Goal: Transaction & Acquisition: Purchase product/service

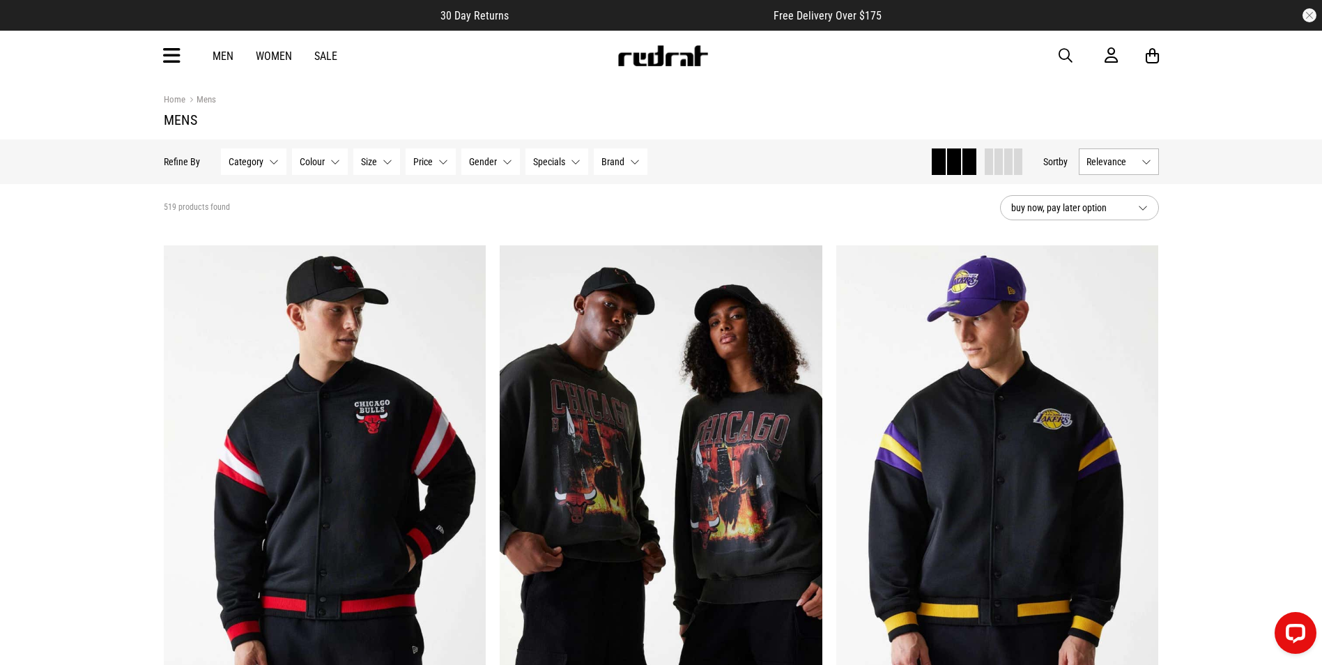
click at [325, 57] on link "Sale" at bounding box center [325, 55] width 23 height 13
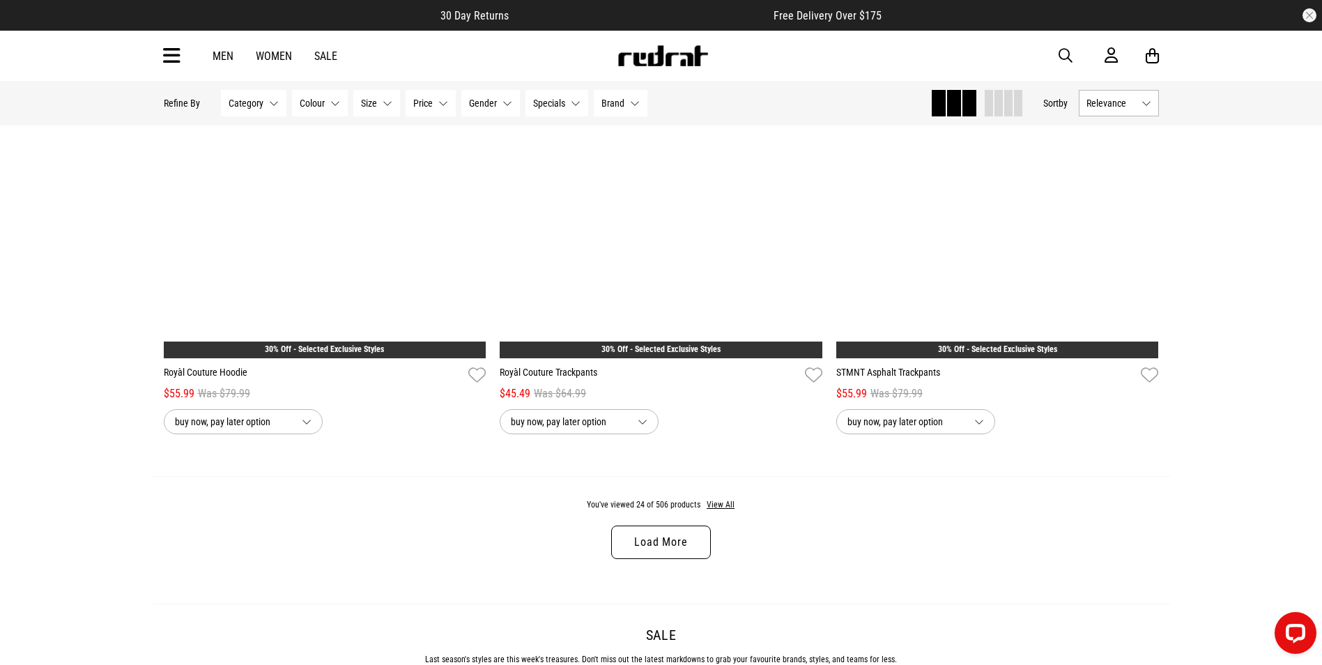
scroll to position [4238, 0]
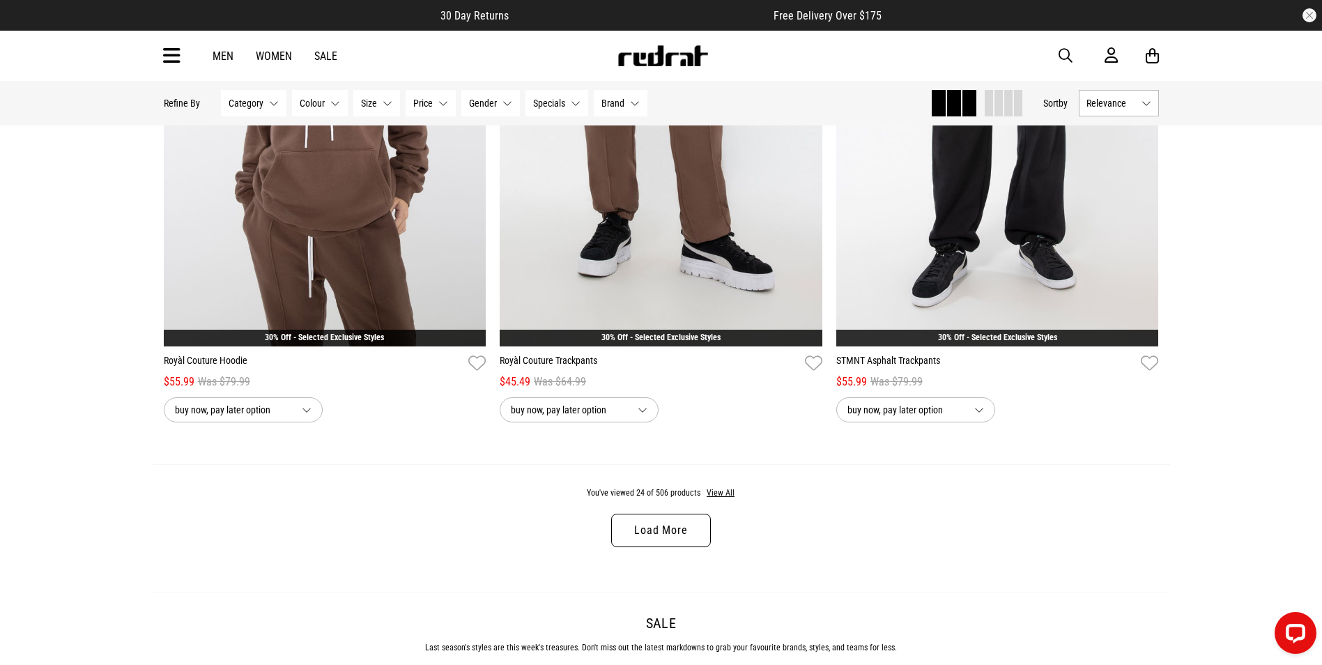
click at [668, 536] on link "Load More" at bounding box center [660, 530] width 99 height 33
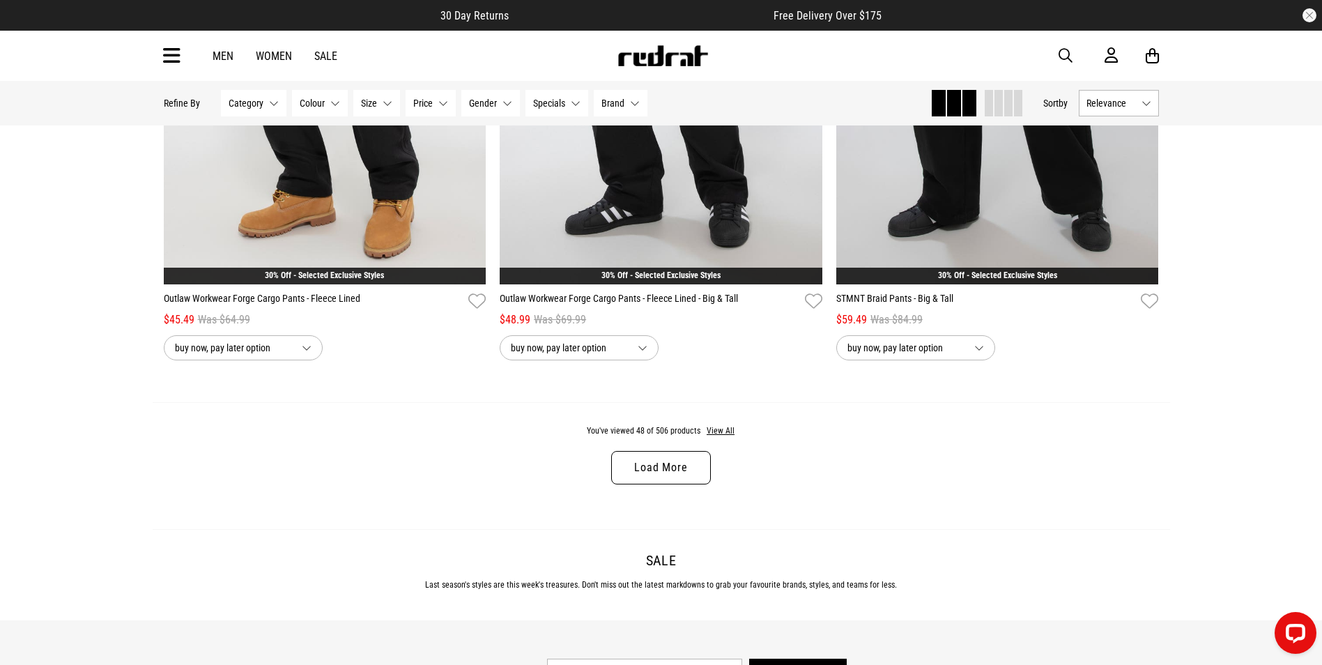
scroll to position [8807, 0]
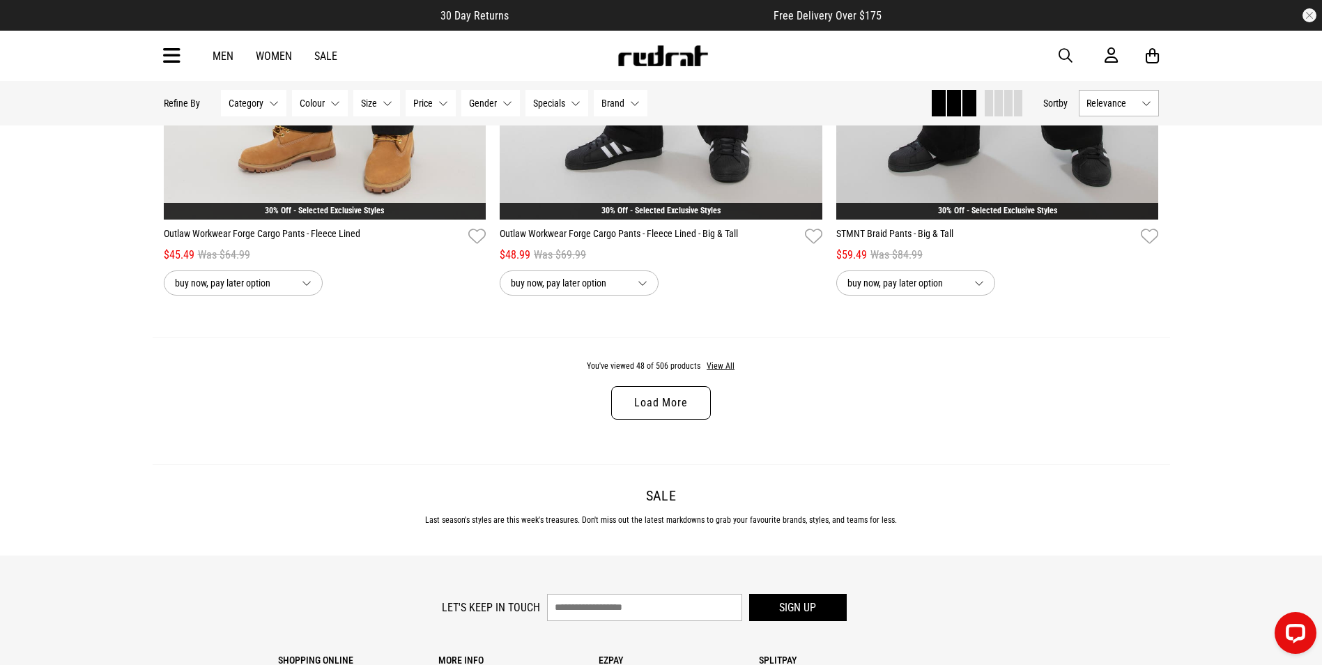
click at [685, 416] on link "Load More" at bounding box center [660, 402] width 99 height 33
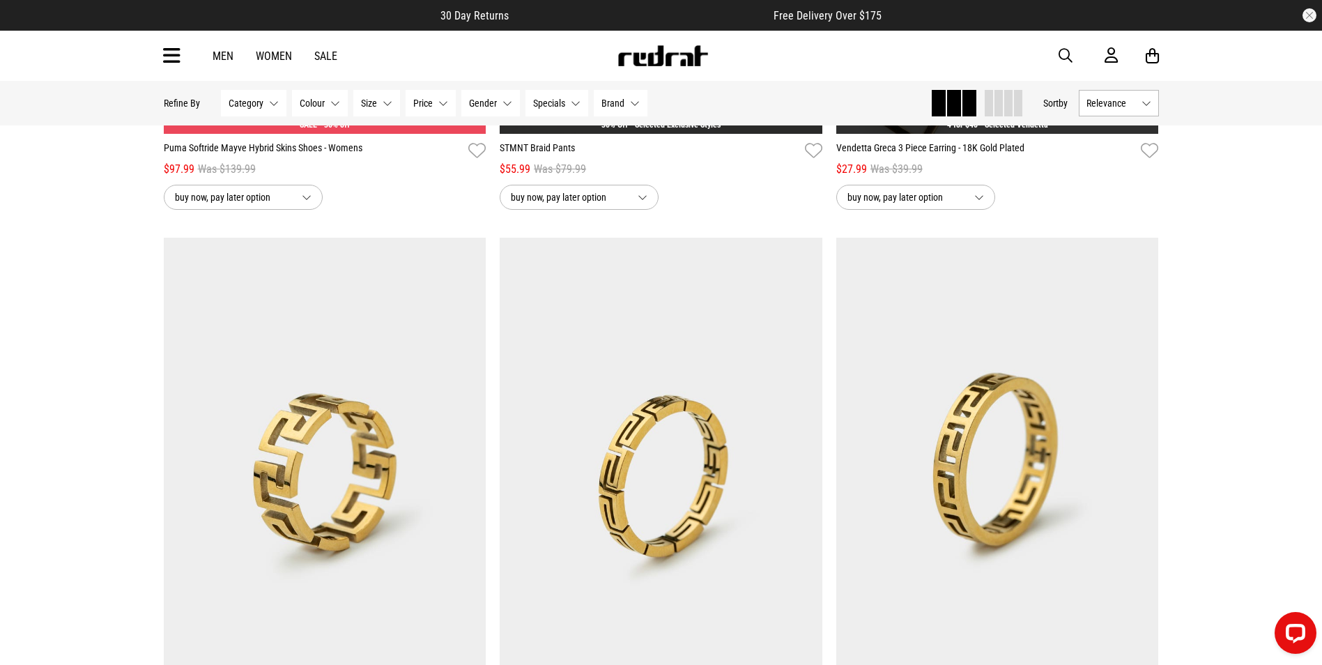
scroll to position [13436, 0]
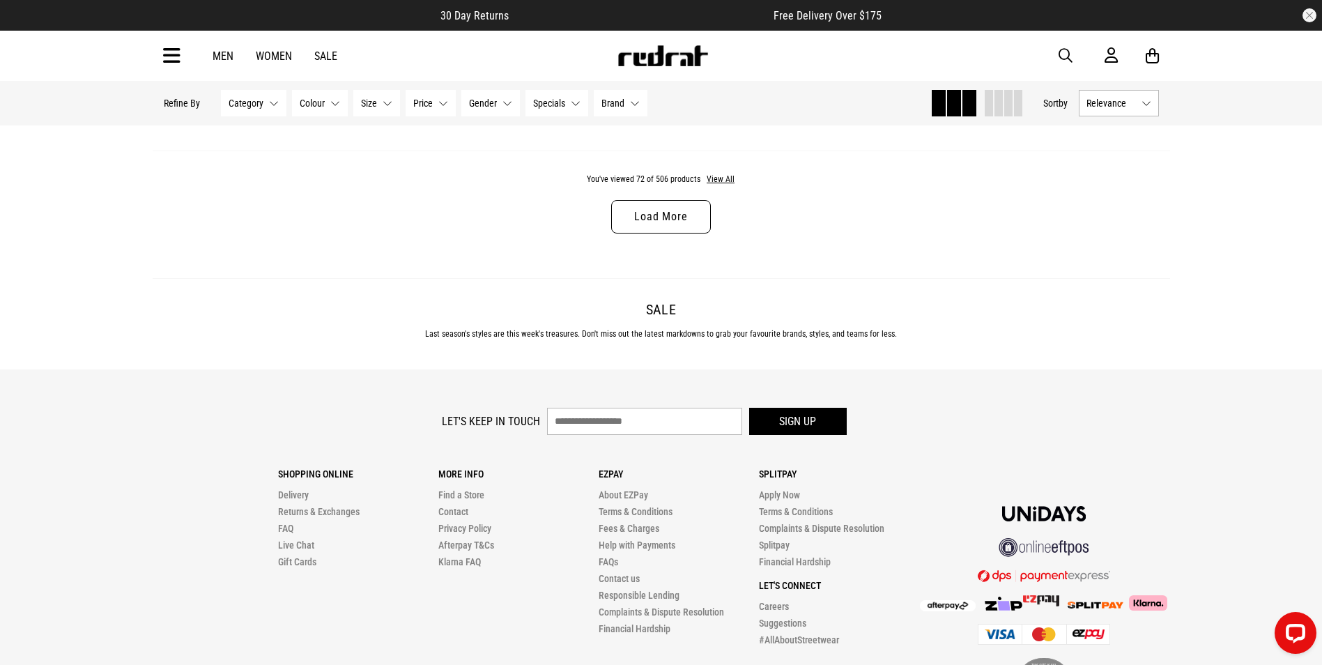
click at [654, 254] on div "You've viewed 72 of 506 products View All Load More" at bounding box center [662, 215] width 1018 height 128
click at [654, 222] on link "Load More" at bounding box center [660, 216] width 99 height 33
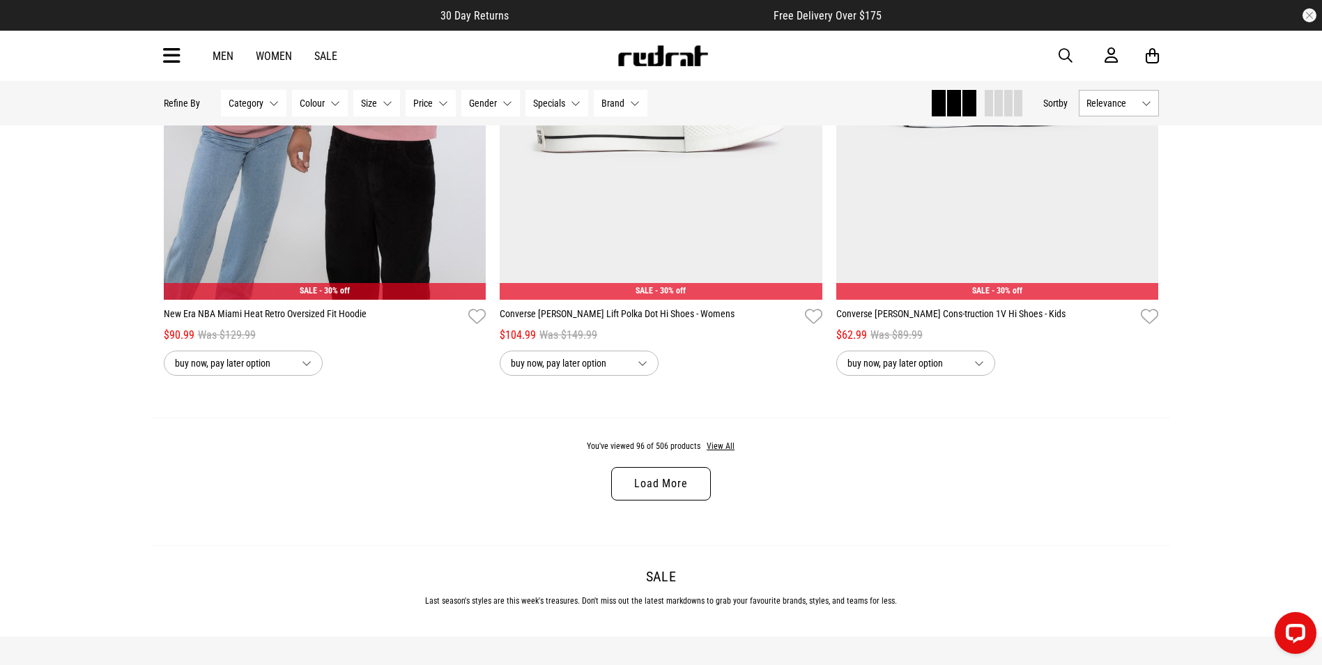
scroll to position [17674, 0]
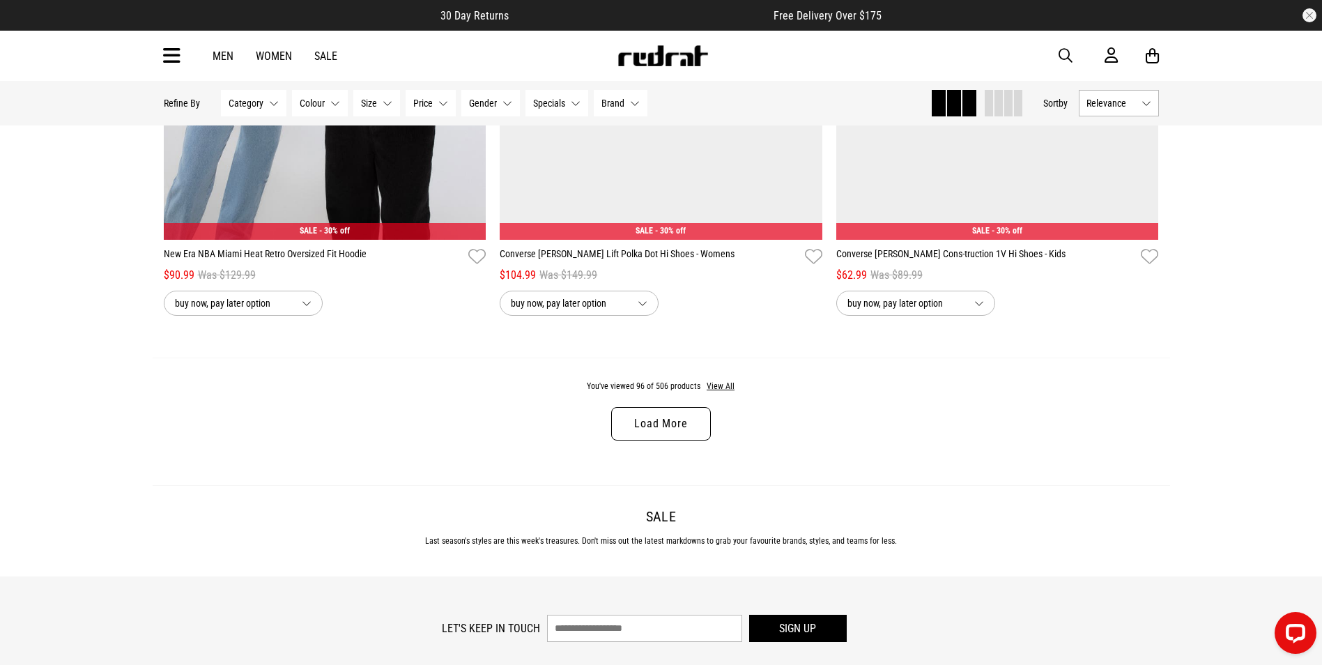
click at [659, 440] on link "Load More" at bounding box center [660, 423] width 99 height 33
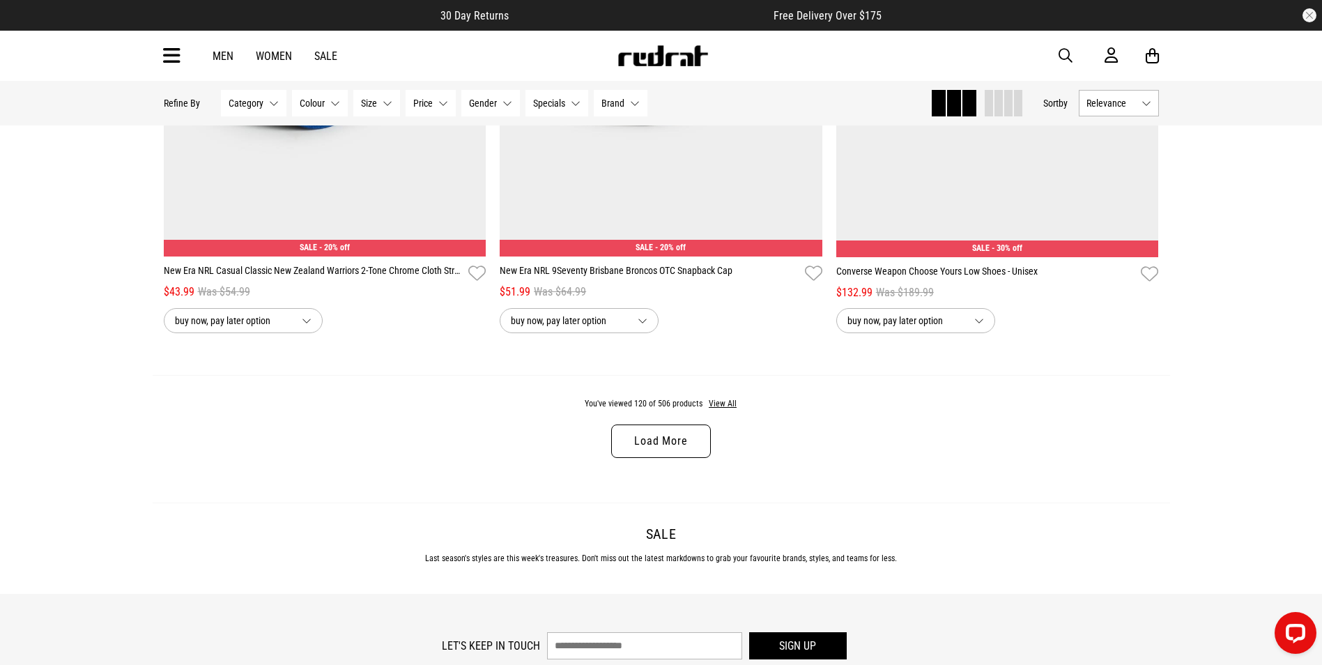
scroll to position [22246, 0]
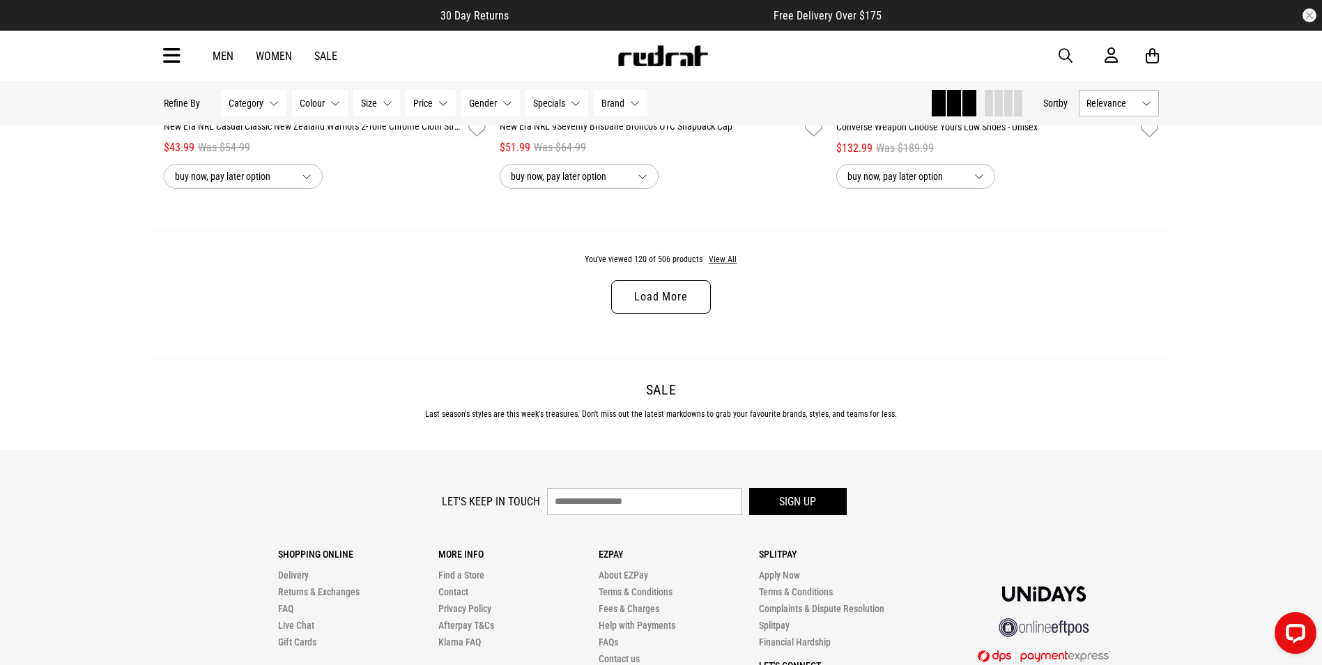
click at [665, 314] on link "Load More" at bounding box center [660, 296] width 99 height 33
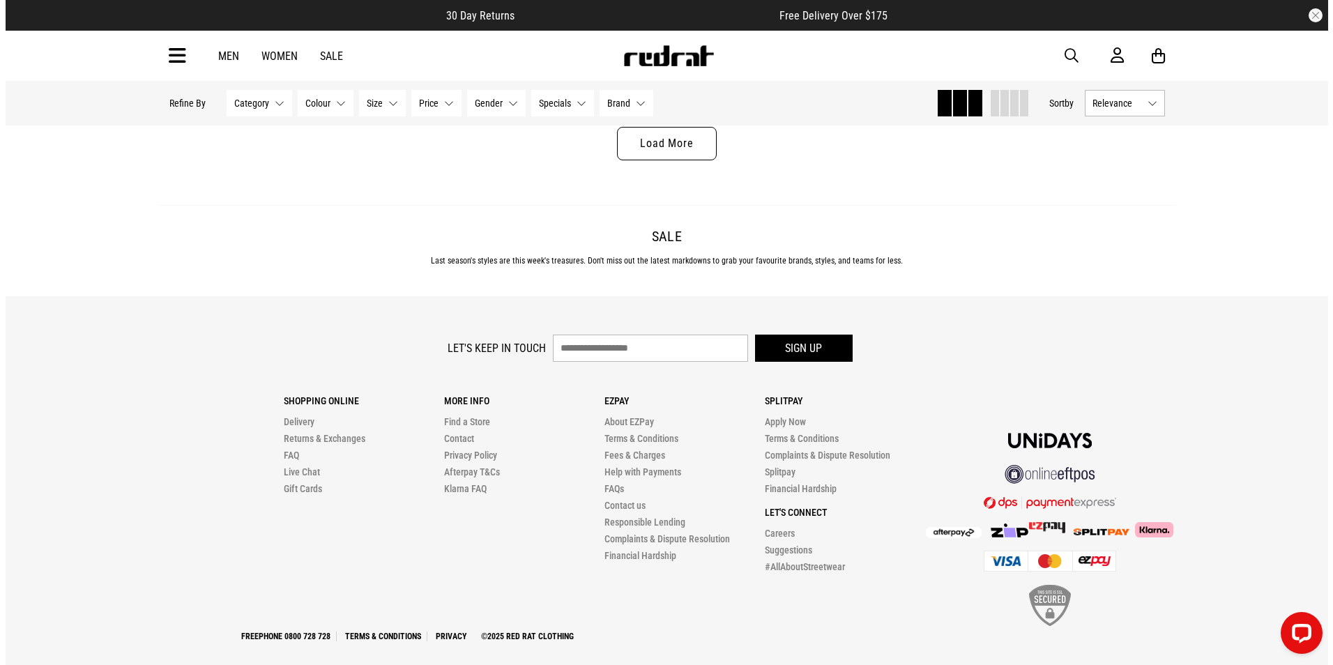
scroll to position [26845, 0]
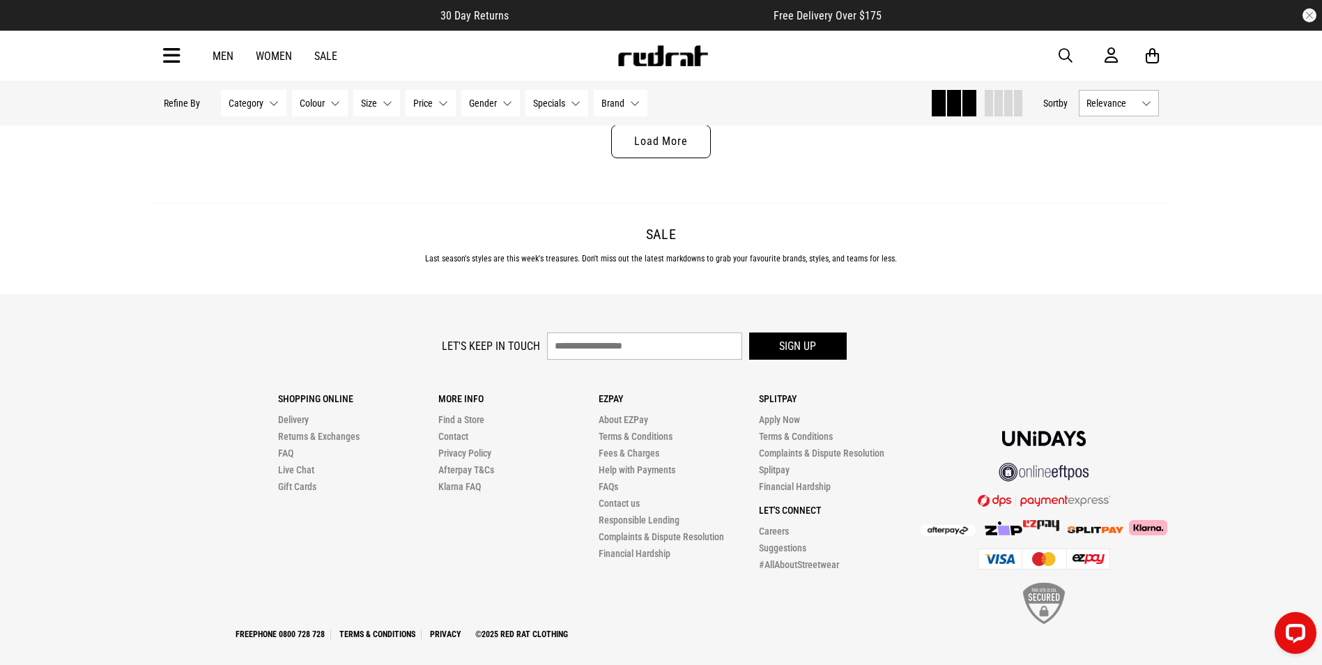
click at [174, 54] on icon at bounding box center [171, 56] width 17 height 23
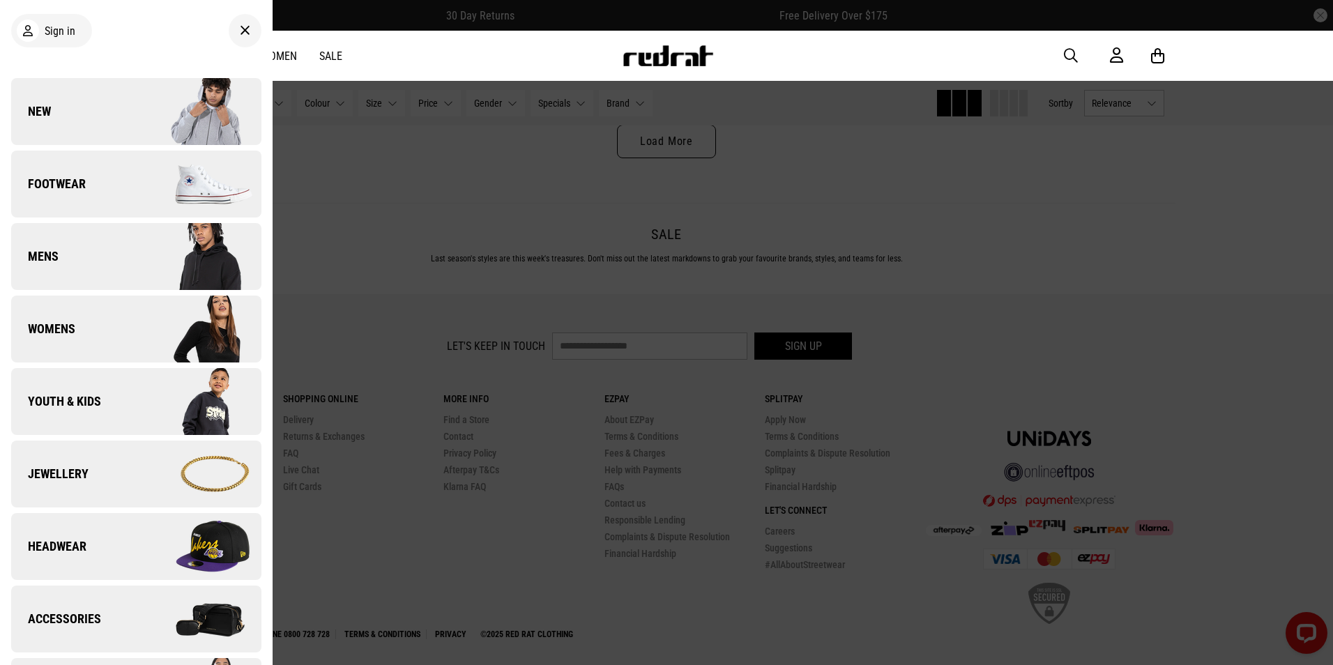
click at [92, 405] on span "Youth & Kids" at bounding box center [56, 401] width 90 height 17
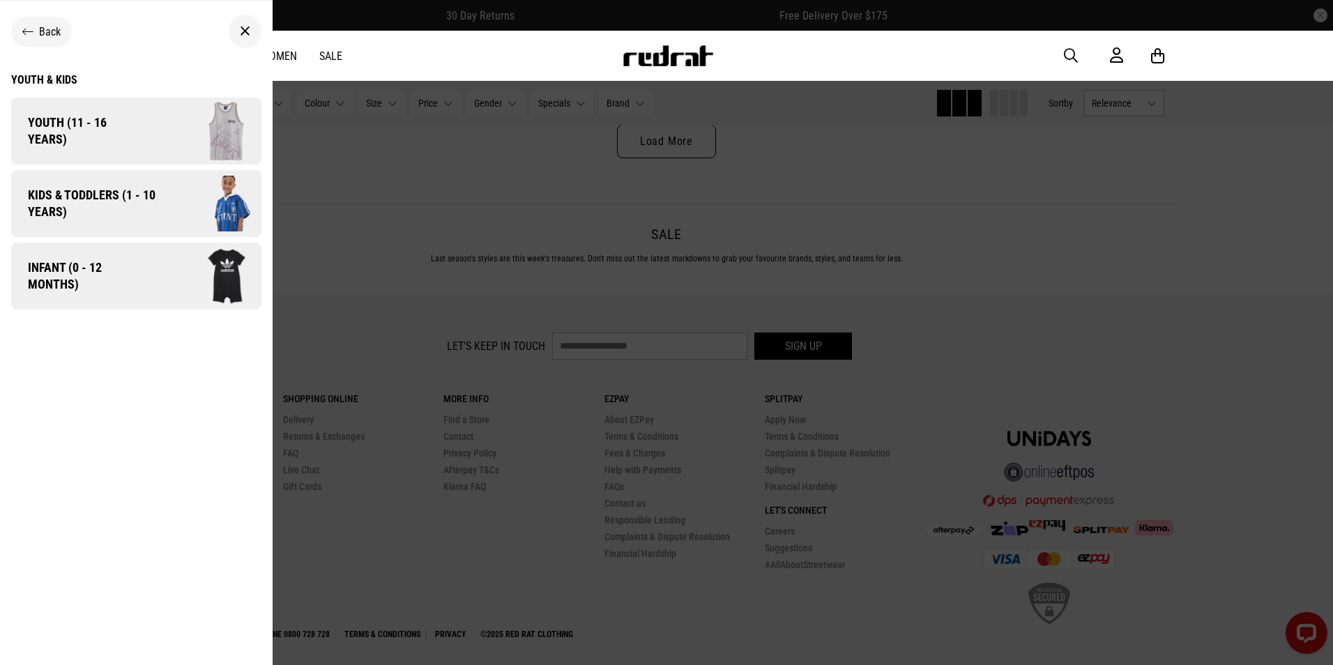
click at [145, 198] on span "Kids & Toddlers (1 - 10 years)" at bounding box center [86, 203] width 151 height 33
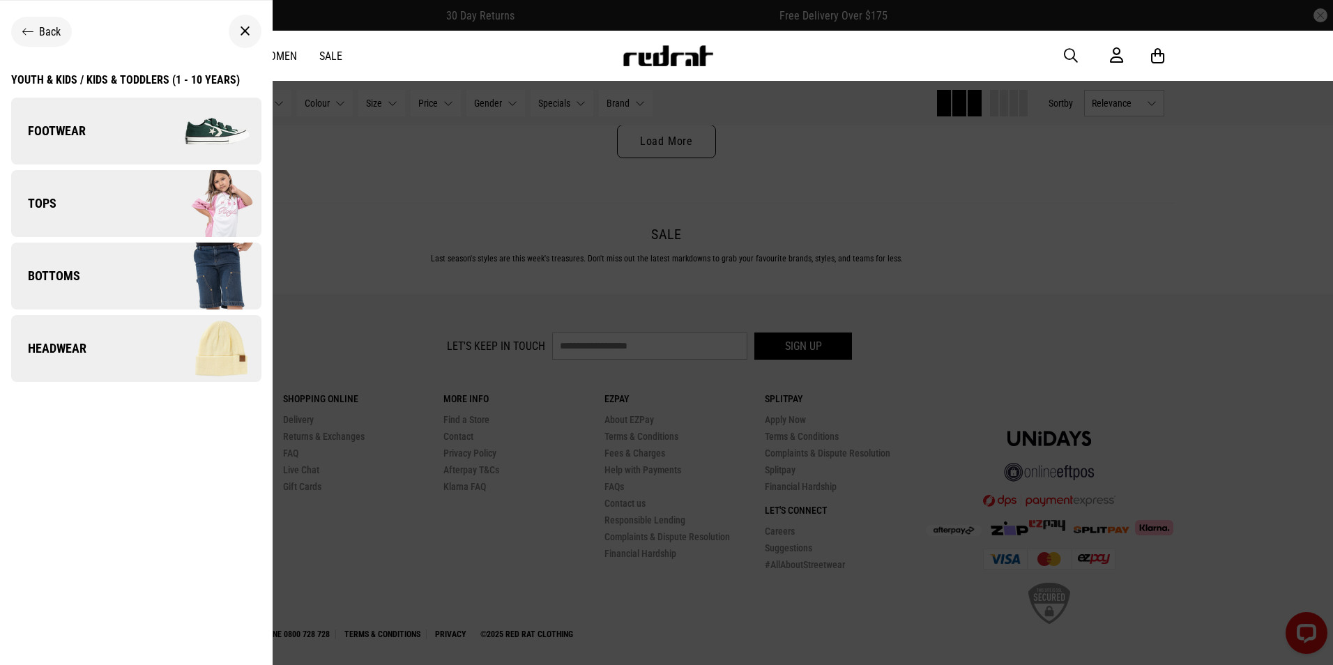
click at [141, 140] on img at bounding box center [198, 131] width 125 height 70
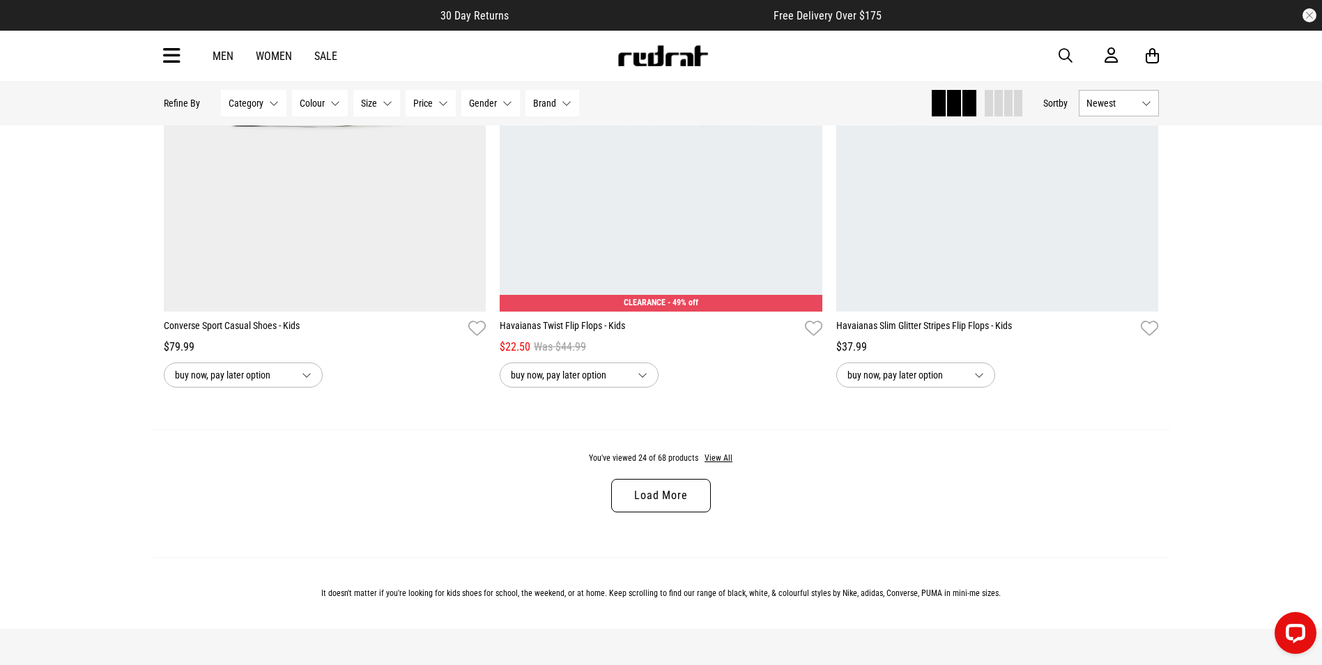
scroll to position [4290, 0]
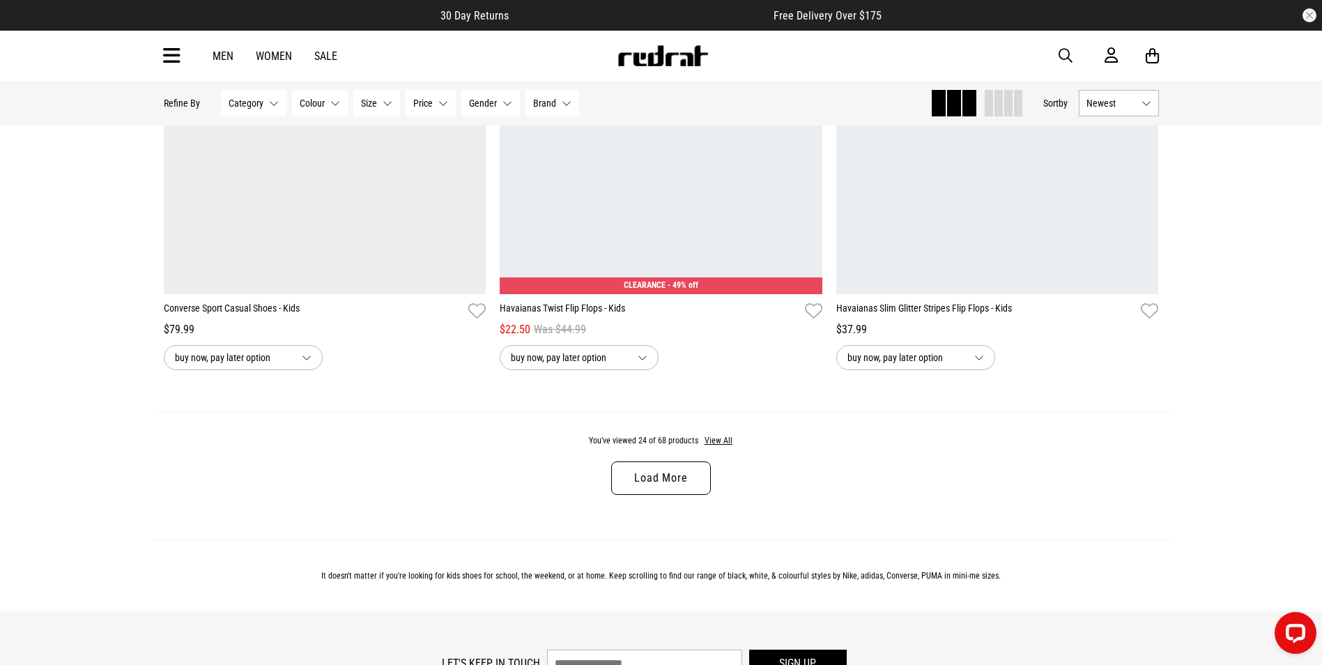
click at [647, 490] on link "Load More" at bounding box center [660, 477] width 99 height 33
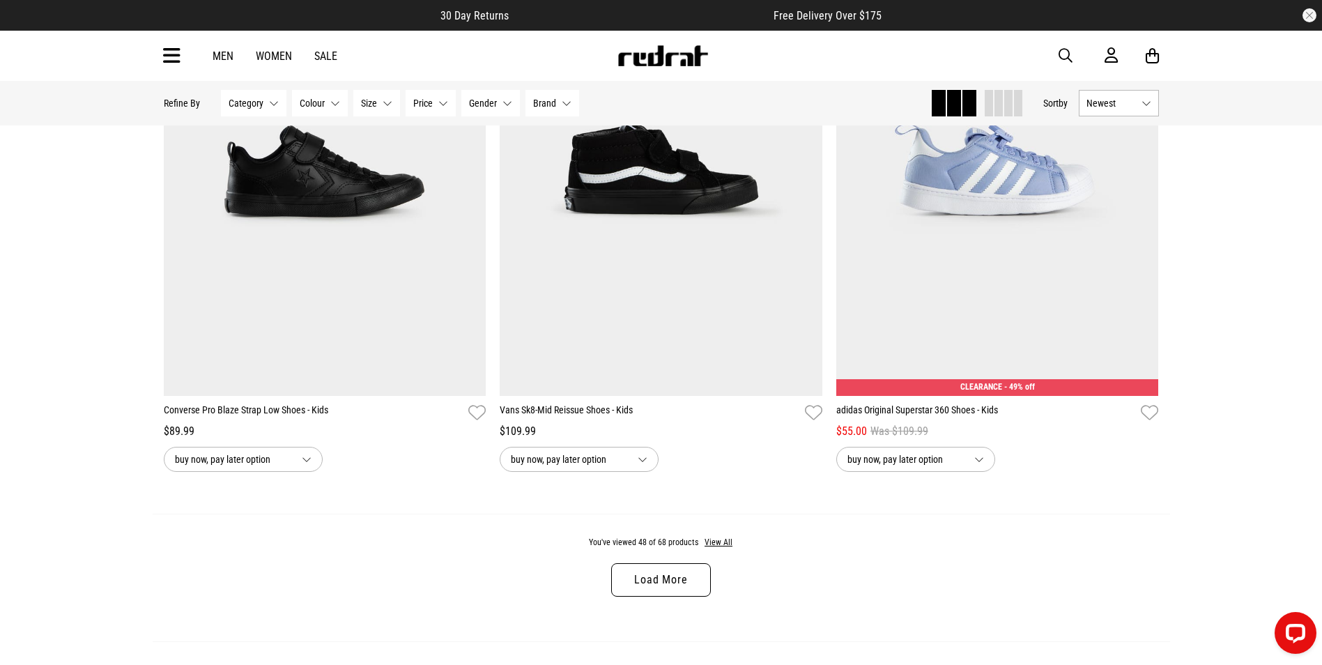
scroll to position [8779, 0]
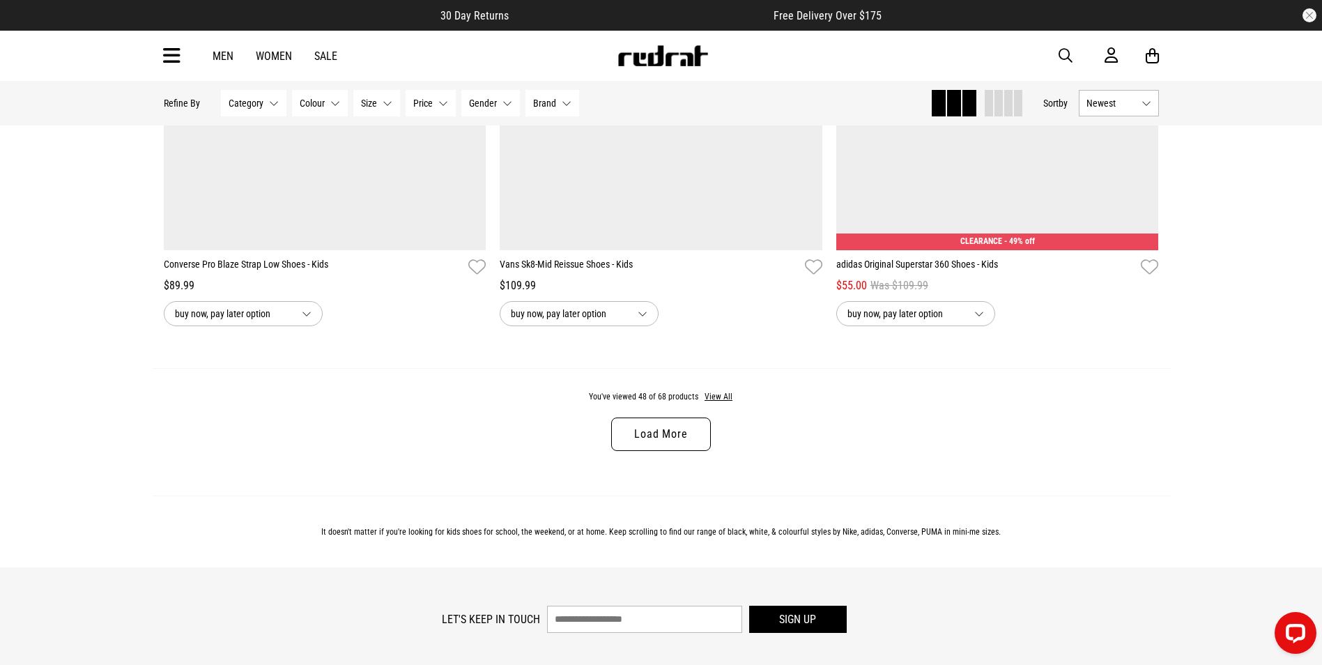
click at [665, 448] on link "Load More" at bounding box center [660, 433] width 99 height 33
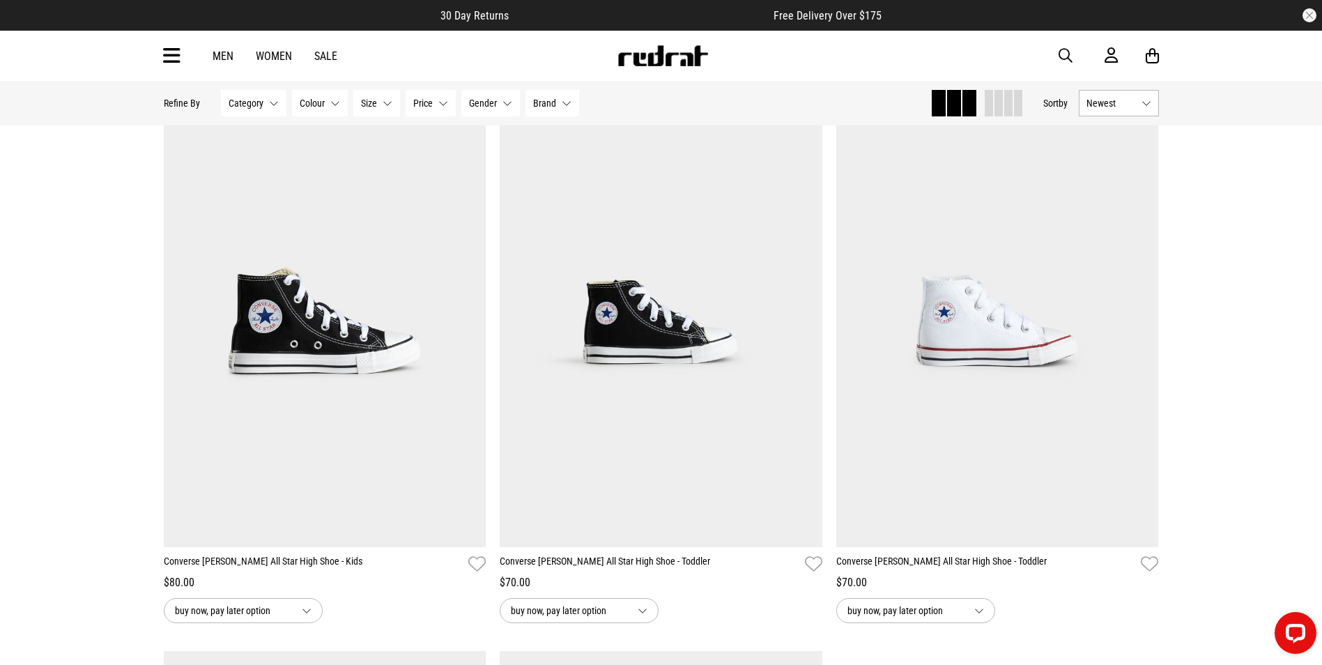
scroll to position [11817, 0]
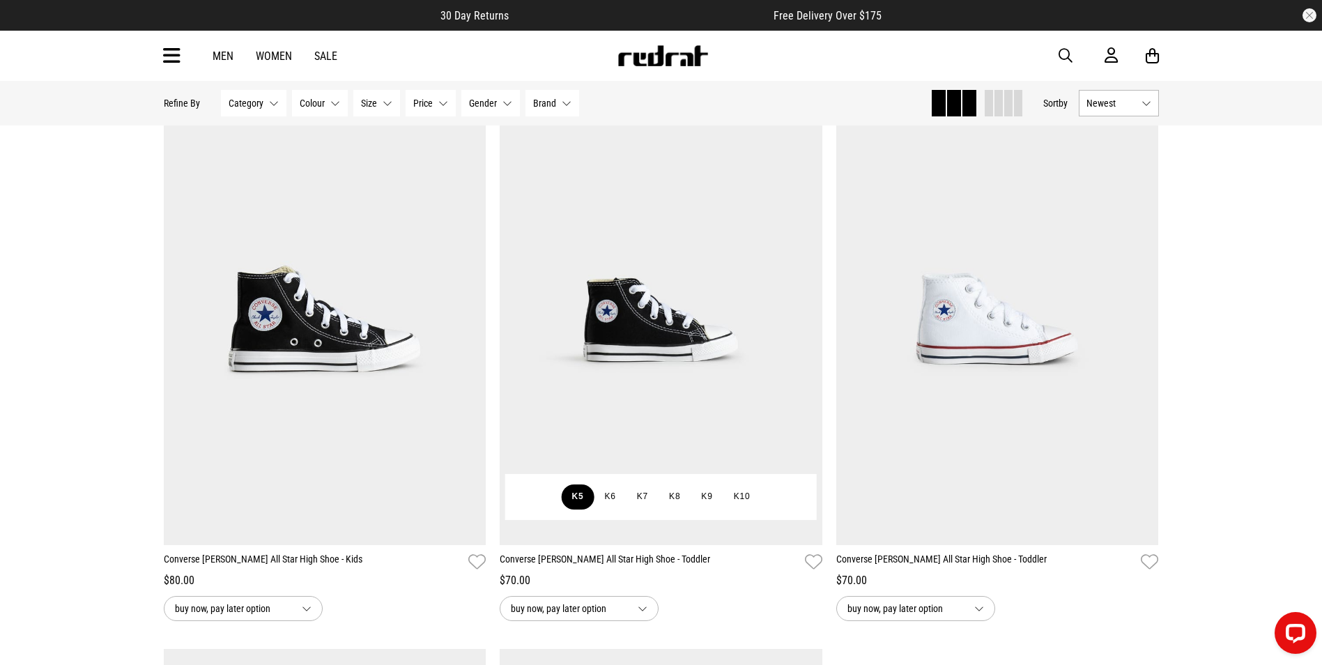
click at [578, 509] on button "K5" at bounding box center [578, 496] width 33 height 25
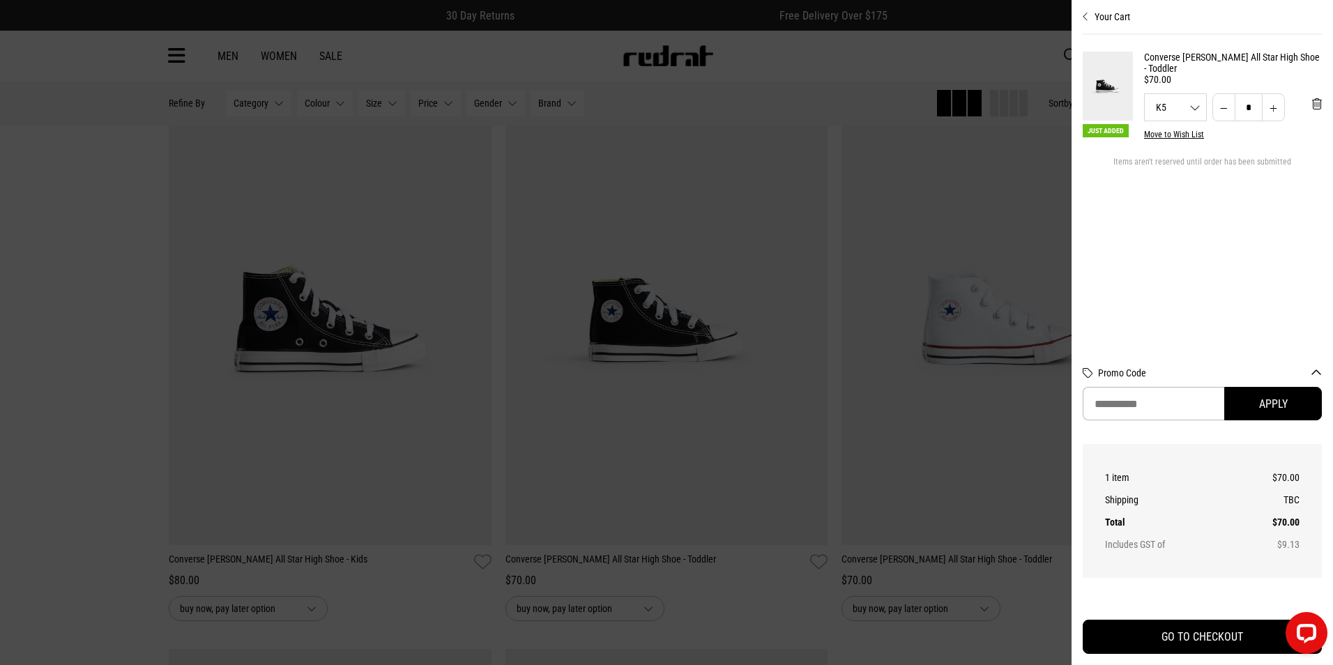
click at [980, 280] on div at bounding box center [666, 332] width 1333 height 665
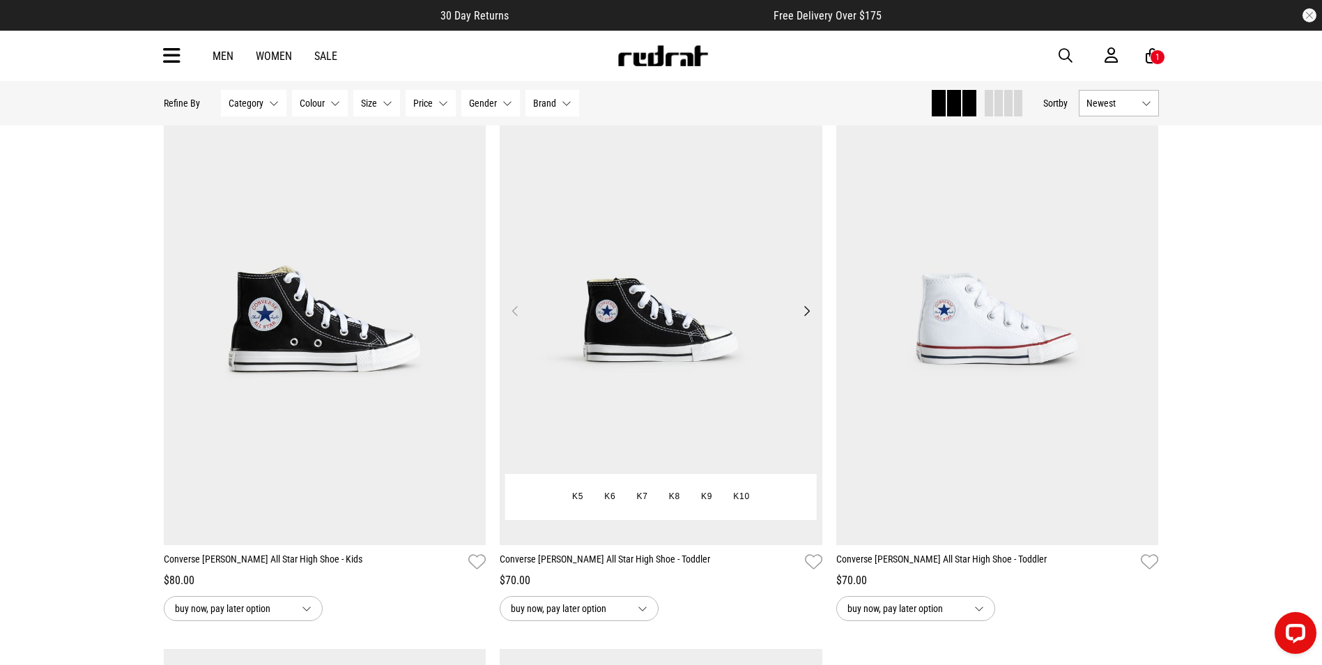
click at [805, 319] on button "Next" at bounding box center [806, 310] width 17 height 17
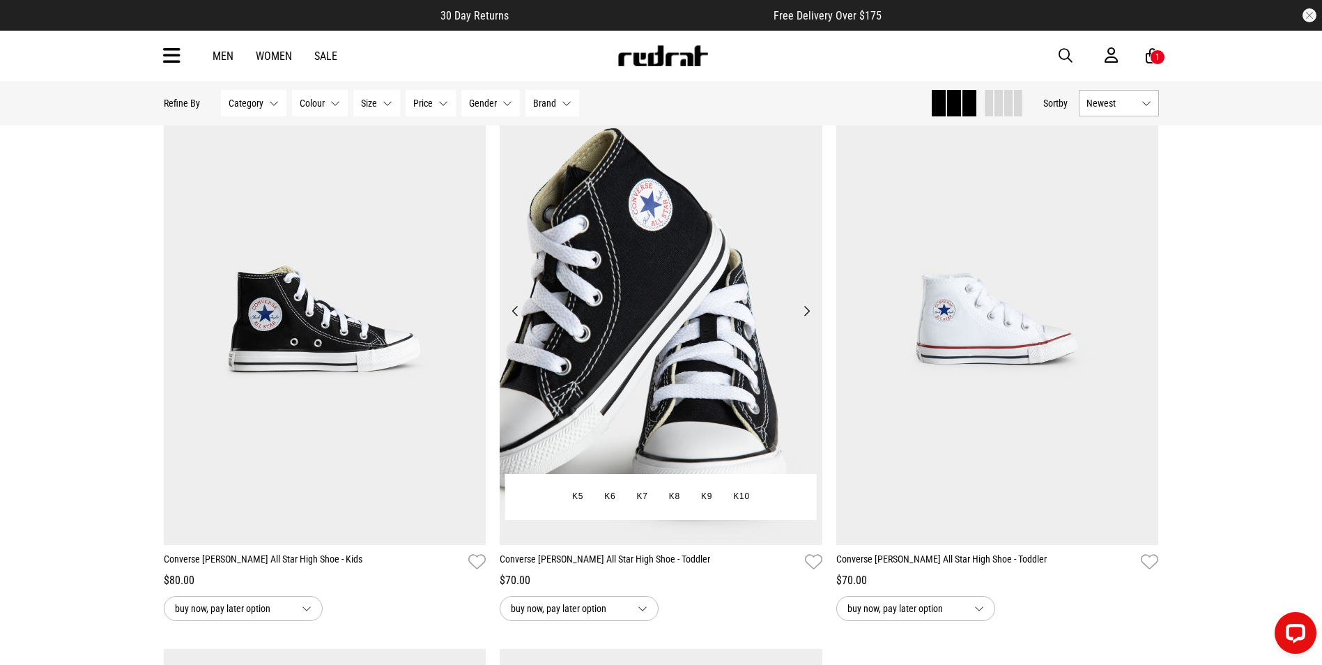
click at [805, 319] on button "Next" at bounding box center [806, 310] width 17 height 17
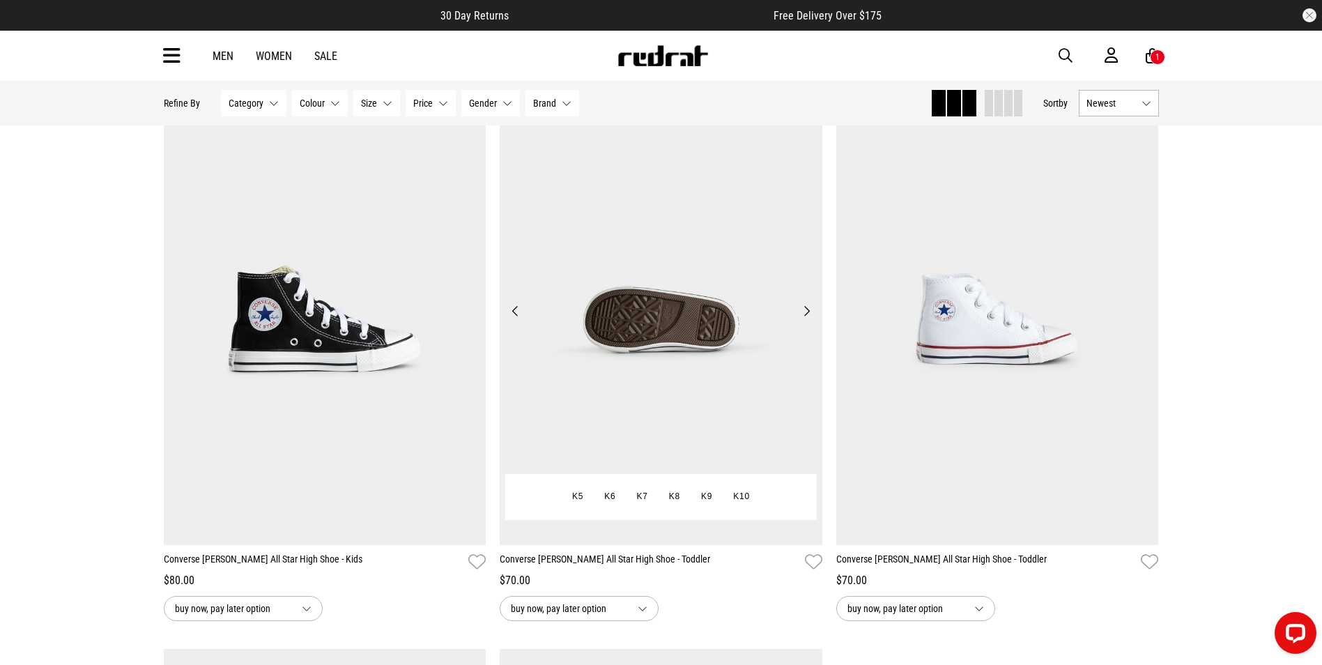
click at [805, 319] on button "Next" at bounding box center [806, 310] width 17 height 17
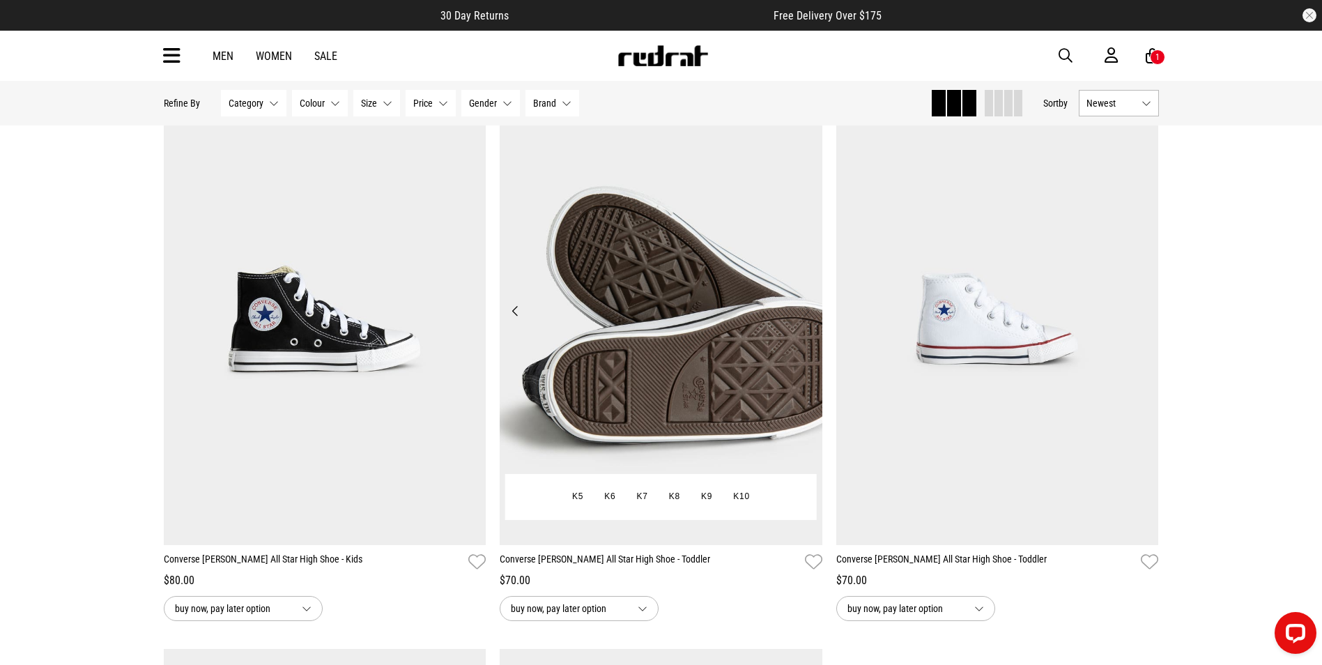
click at [805, 319] on button "Next" at bounding box center [806, 310] width 17 height 17
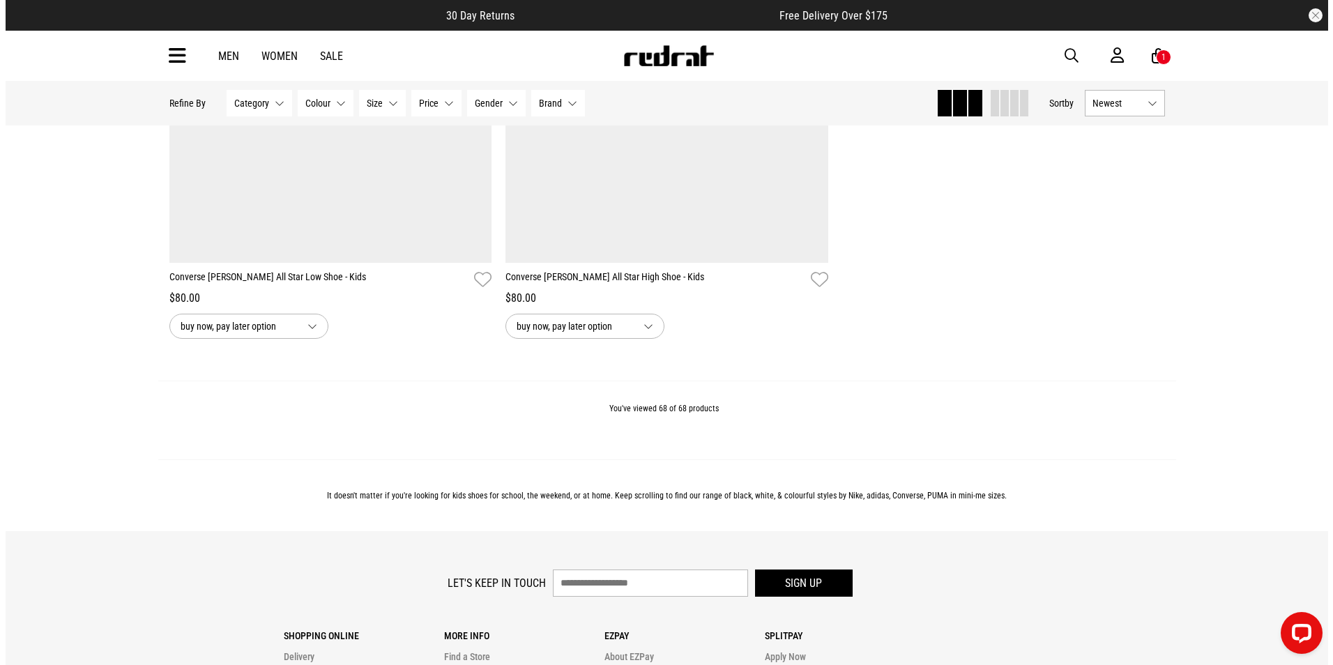
scroll to position [12685, 0]
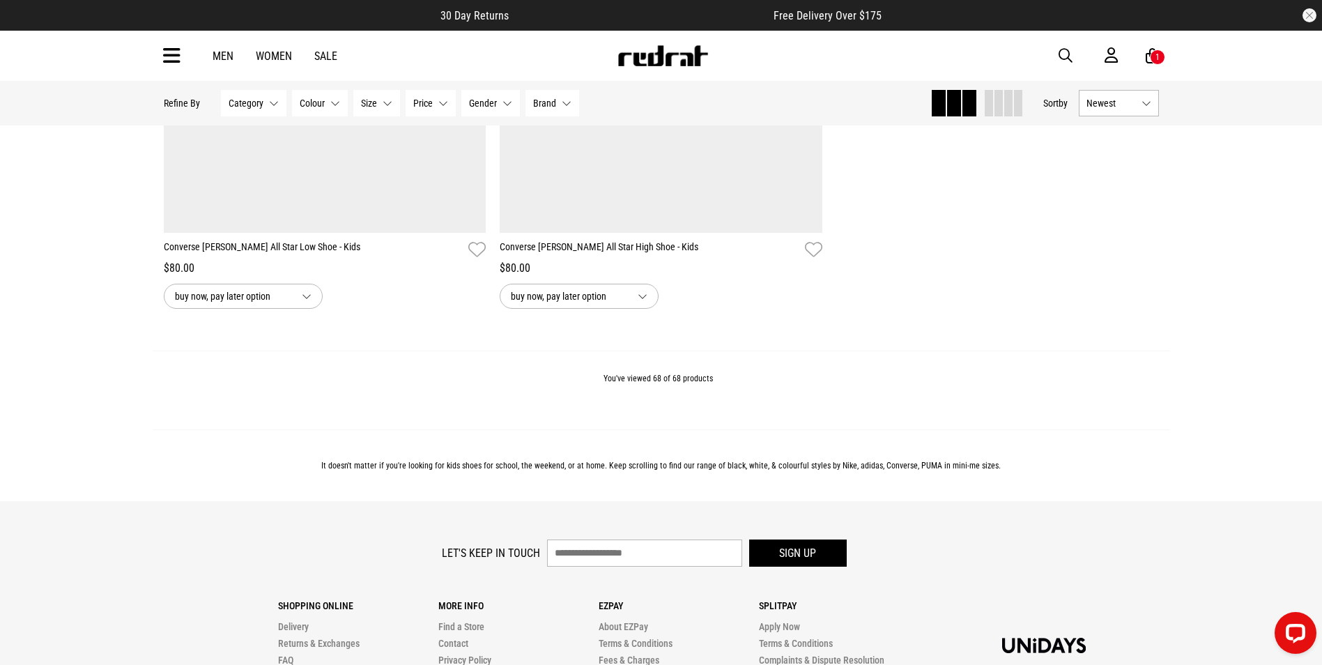
click at [179, 58] on icon at bounding box center [171, 56] width 17 height 23
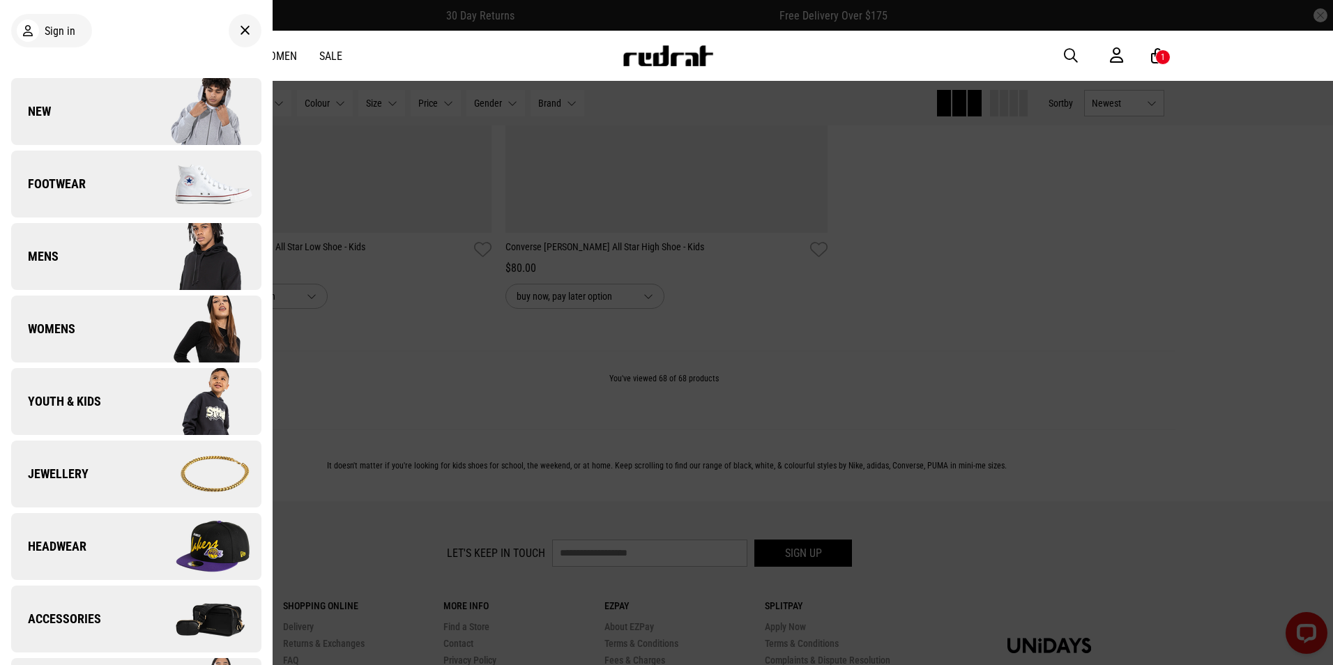
click at [139, 397] on img at bounding box center [198, 402] width 125 height 70
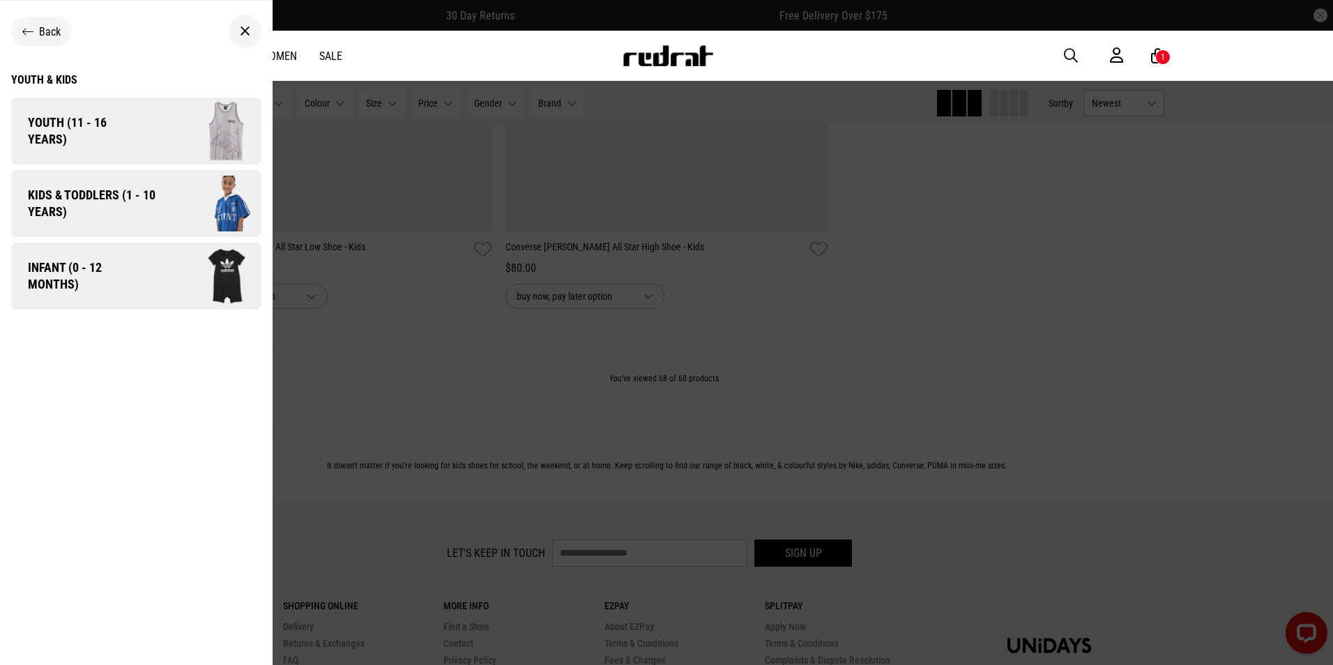
click at [108, 214] on span "Kids & Toddlers (1 - 10 years)" at bounding box center [86, 203] width 151 height 33
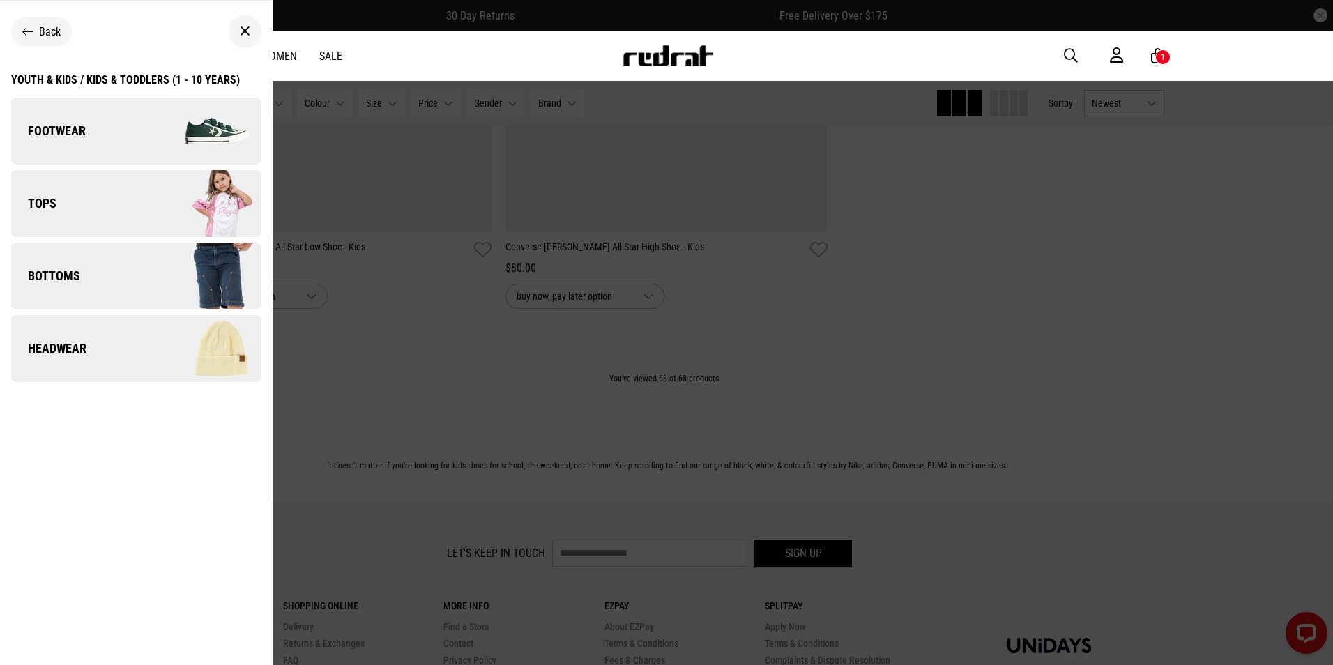
click at [167, 81] on div "Youth & Kids / Kids & Toddlers (1 - 10 years)" at bounding box center [125, 79] width 229 height 13
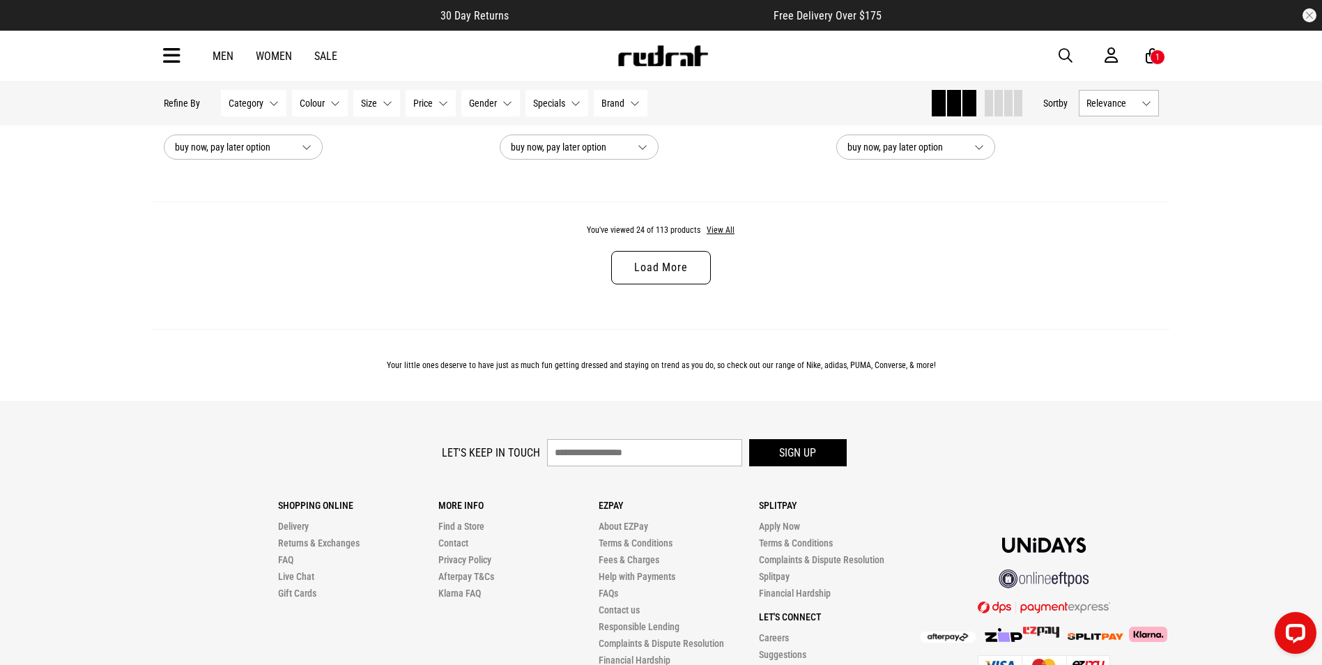
scroll to position [4589, 0]
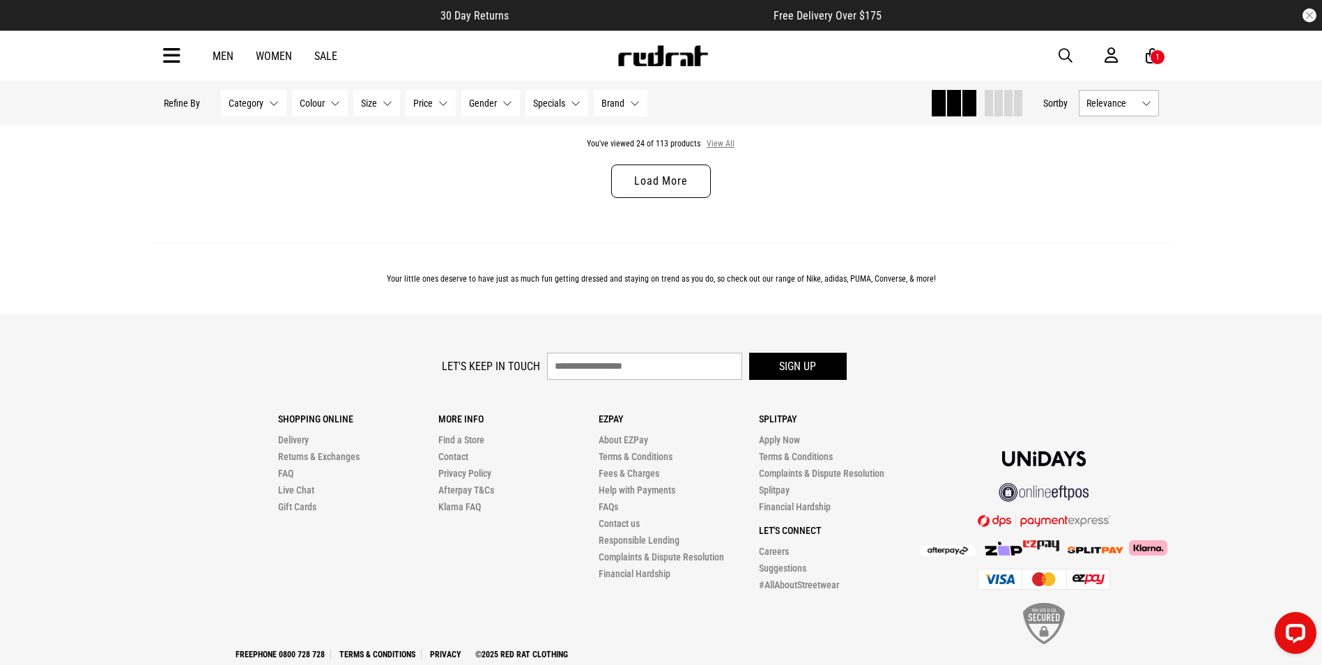
click at [721, 149] on button "View All" at bounding box center [720, 144] width 29 height 13
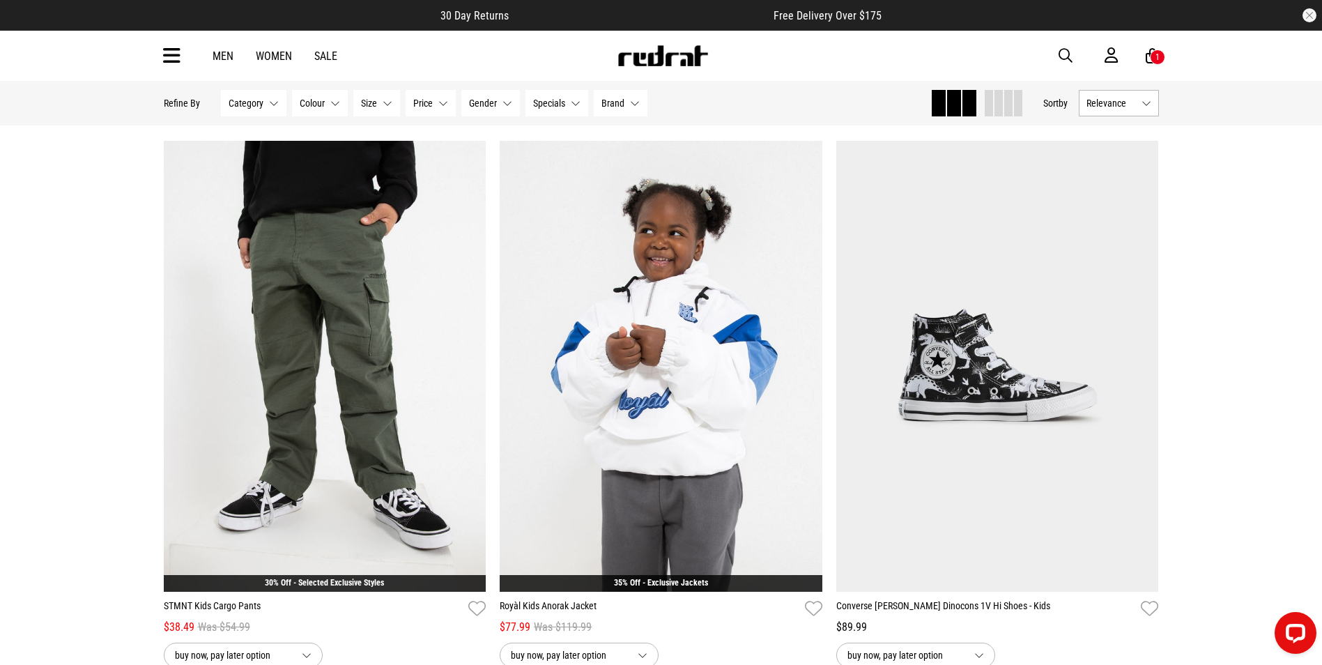
scroll to position [7348, 0]
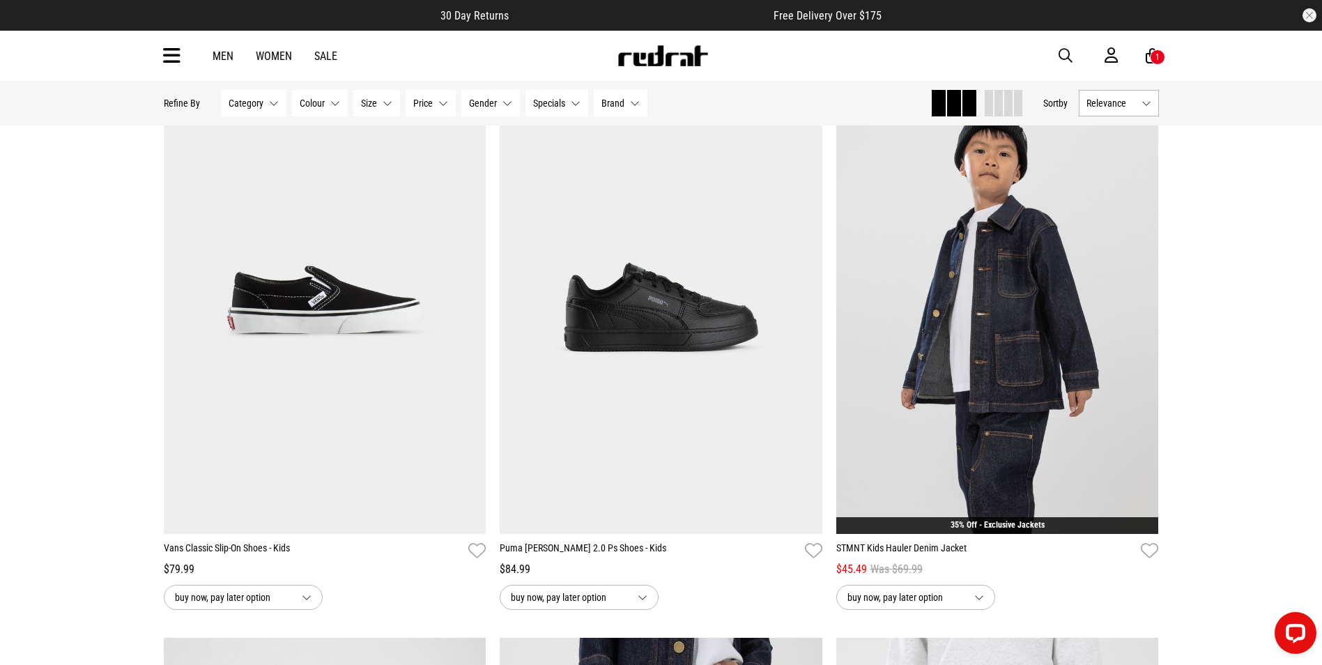
scroll to position [16295, 0]
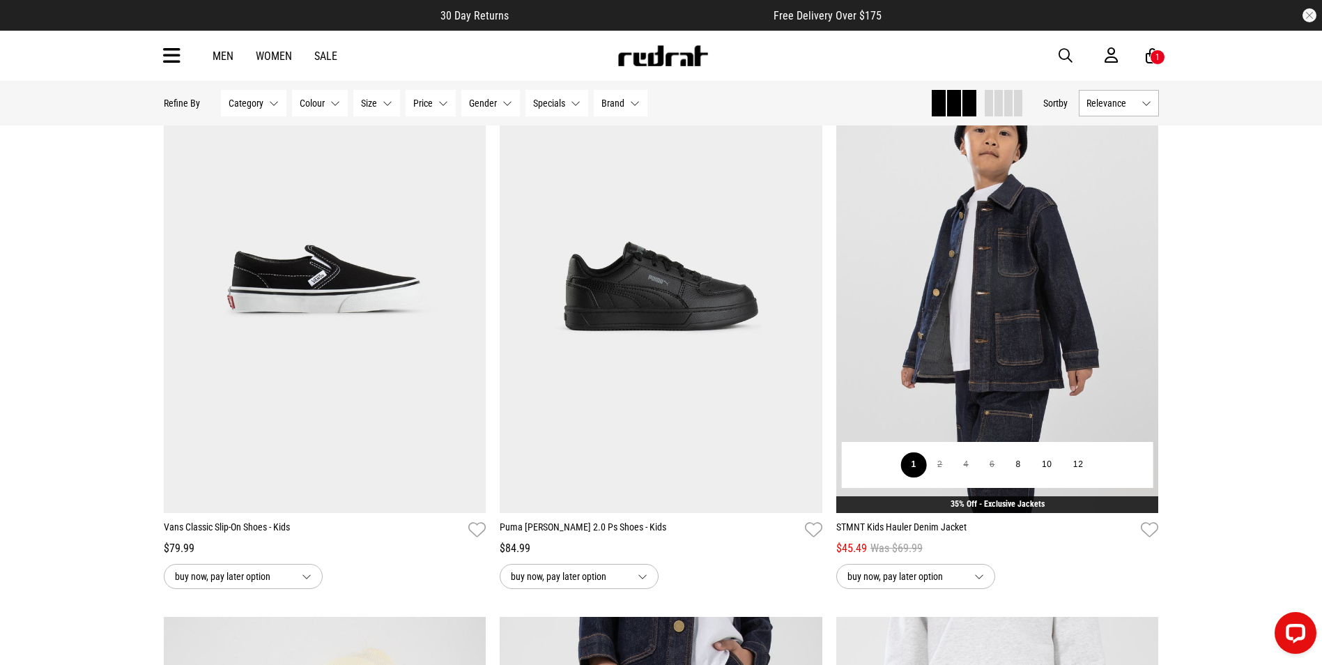
click at [916, 477] on button "1" at bounding box center [913, 464] width 26 height 25
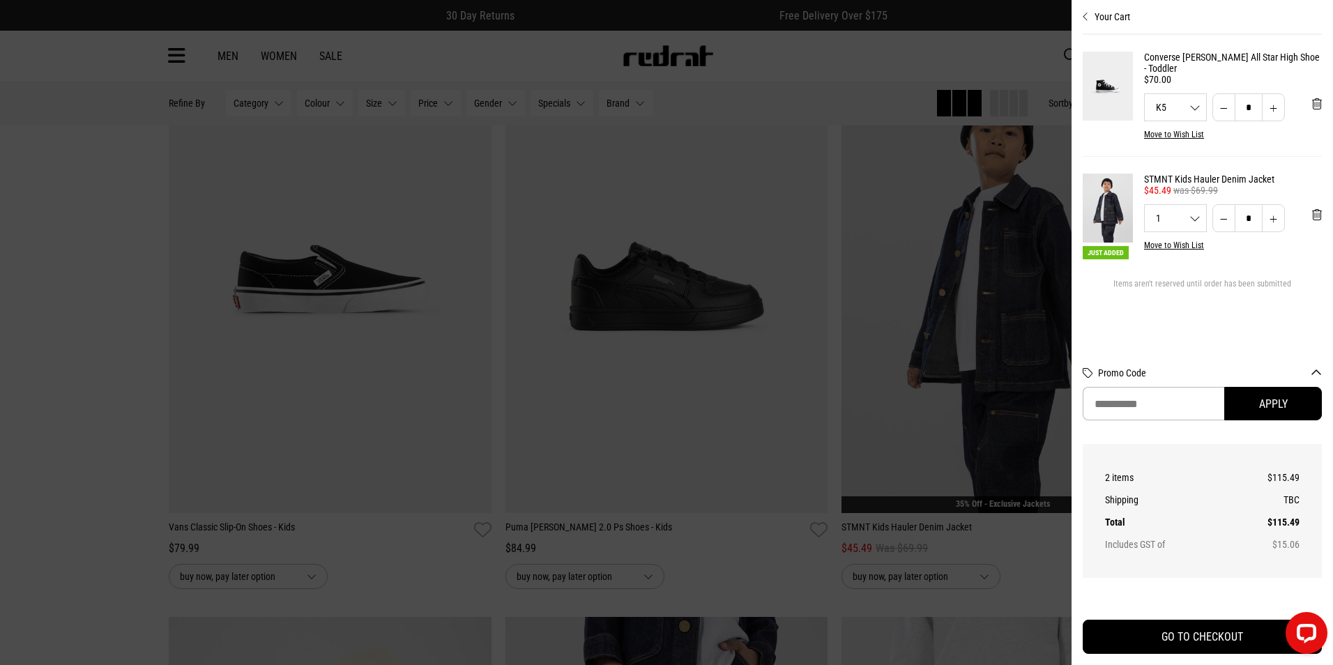
click at [873, 171] on div at bounding box center [666, 332] width 1333 height 665
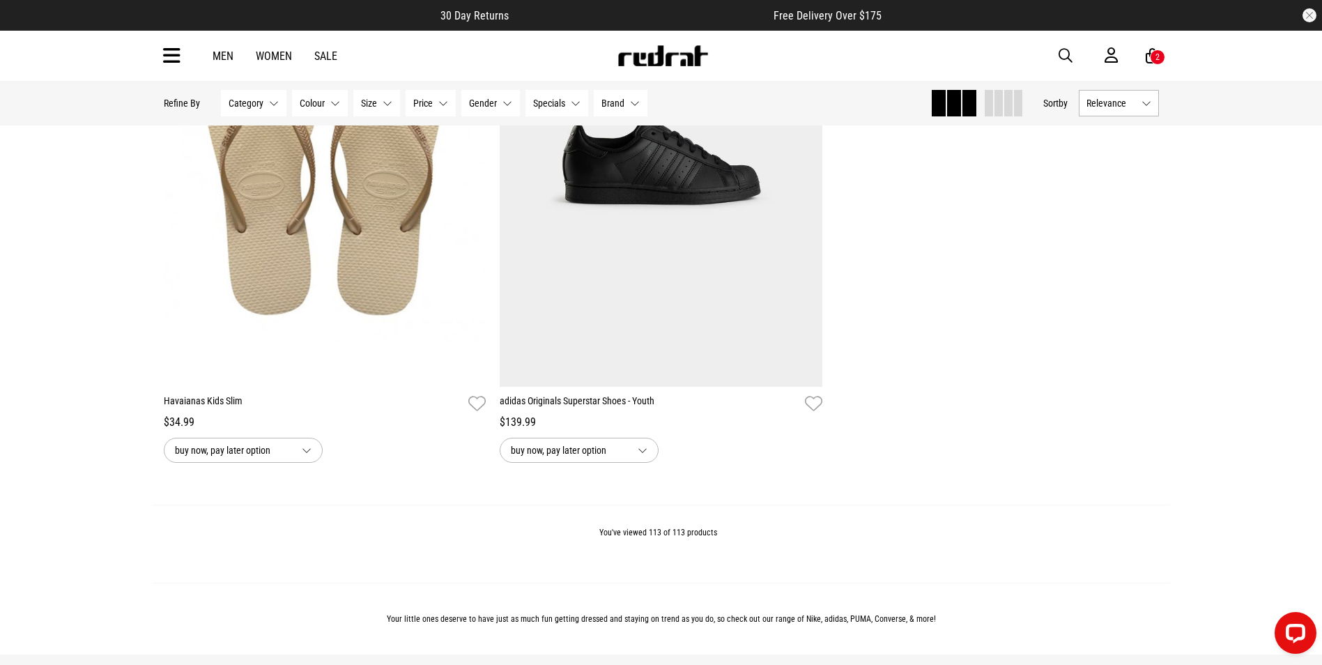
scroll to position [20889, 0]
